Goal: Task Accomplishment & Management: Manage account settings

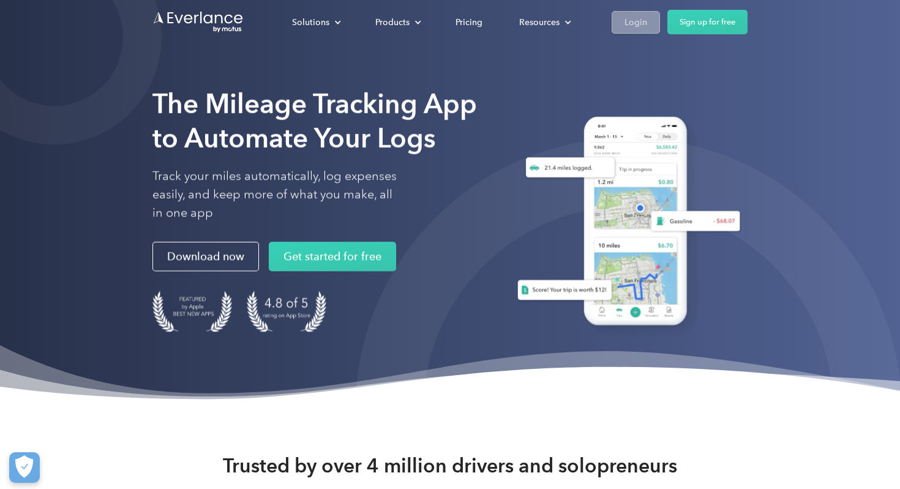
click at [620, 27] on link "Login" at bounding box center [636, 22] width 48 height 23
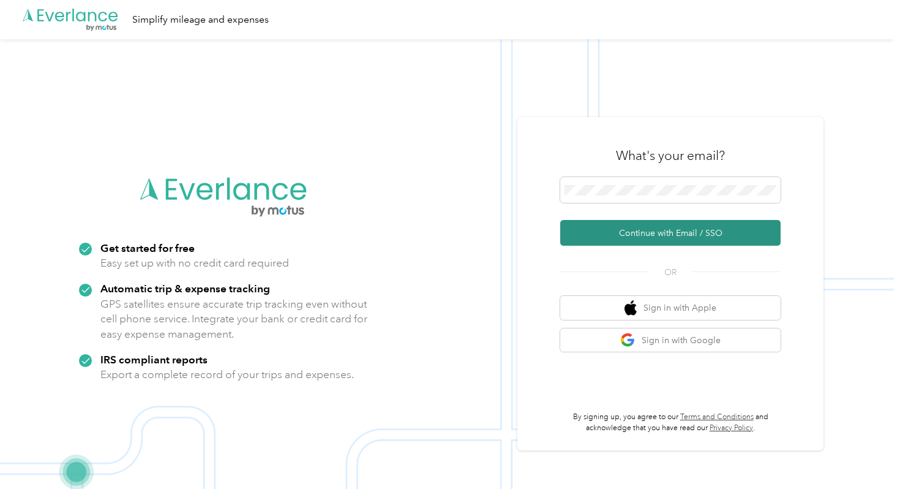
click at [626, 237] on button "Continue with Email / SSO" at bounding box center [670, 233] width 220 height 26
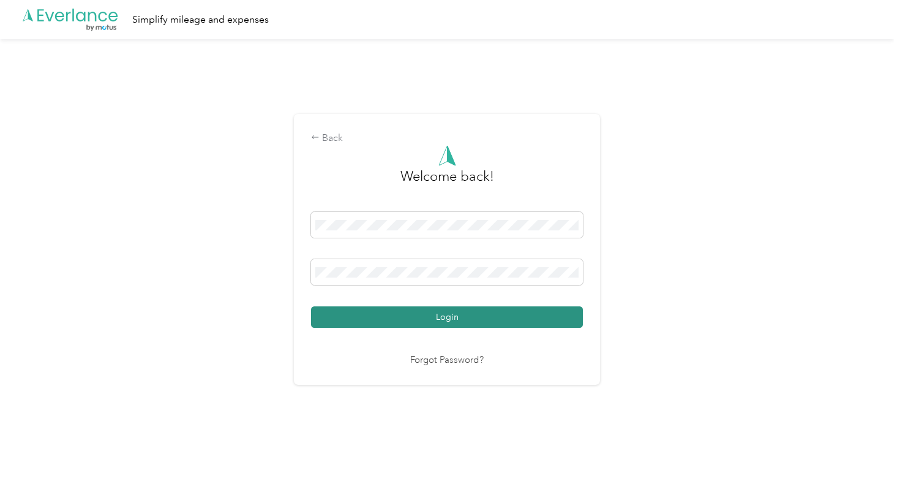
click at [418, 309] on button "Login" at bounding box center [447, 316] width 272 height 21
